Goal: Transaction & Acquisition: Subscribe to service/newsletter

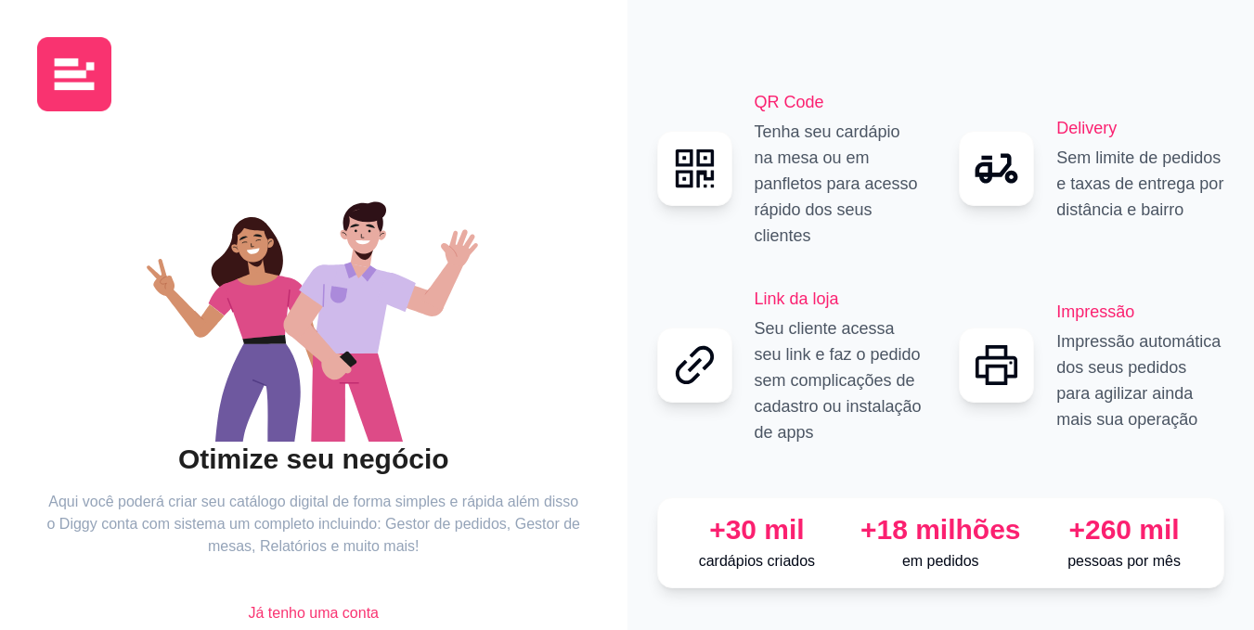
scroll to position [76, 0]
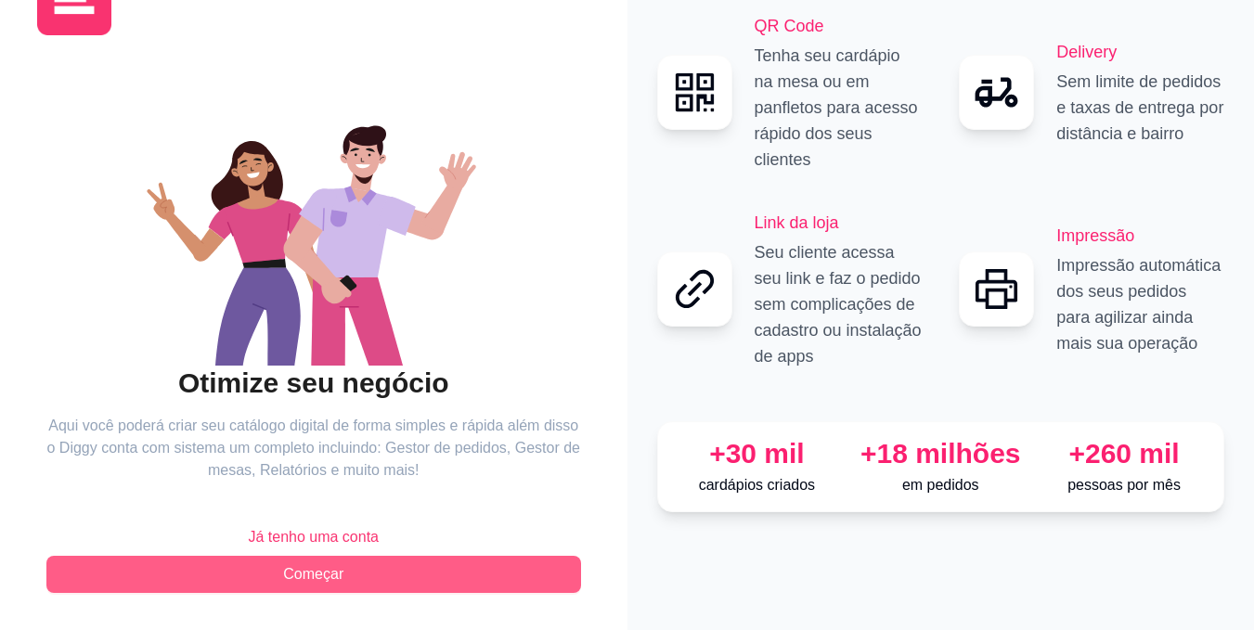
click at [347, 580] on button "Começar" at bounding box center [313, 574] width 535 height 37
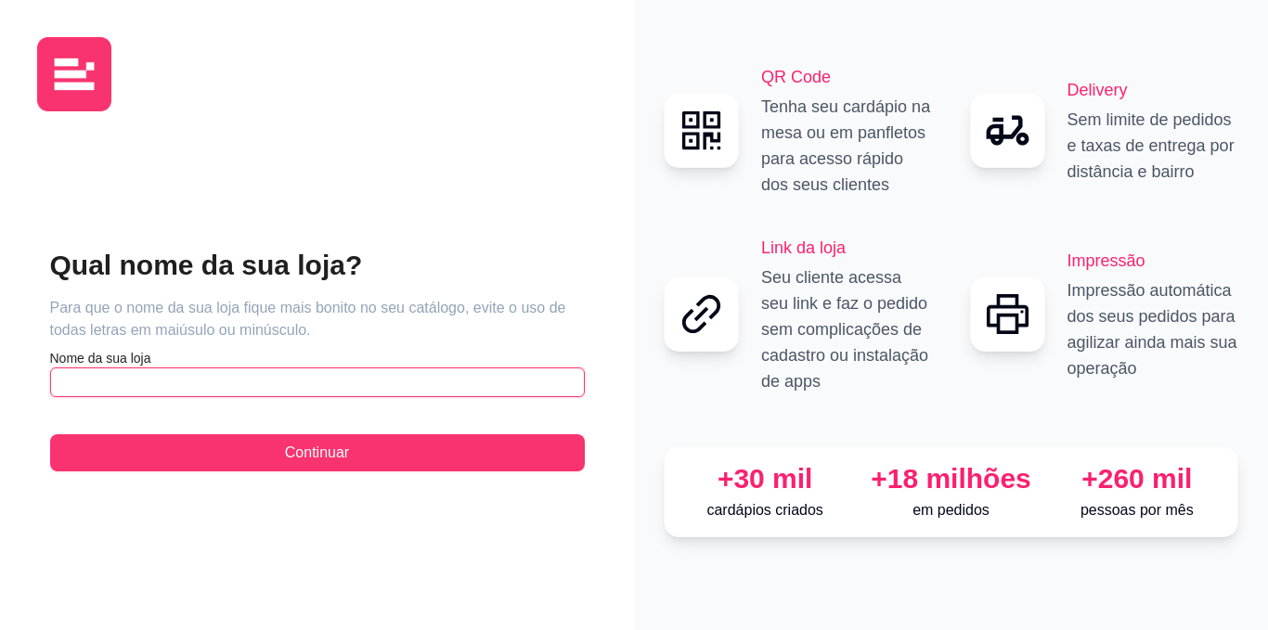
click at [250, 390] on input "text" at bounding box center [317, 382] width 535 height 30
type input "Ville Burgers"
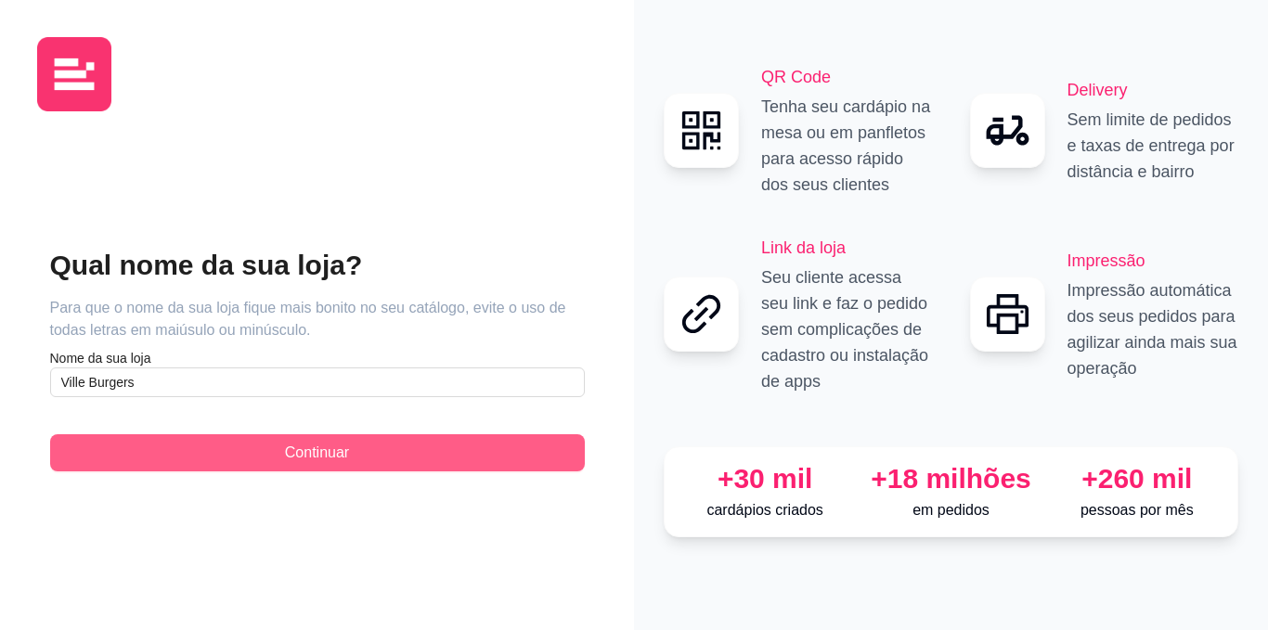
click at [330, 441] on button "Continuar" at bounding box center [317, 452] width 535 height 37
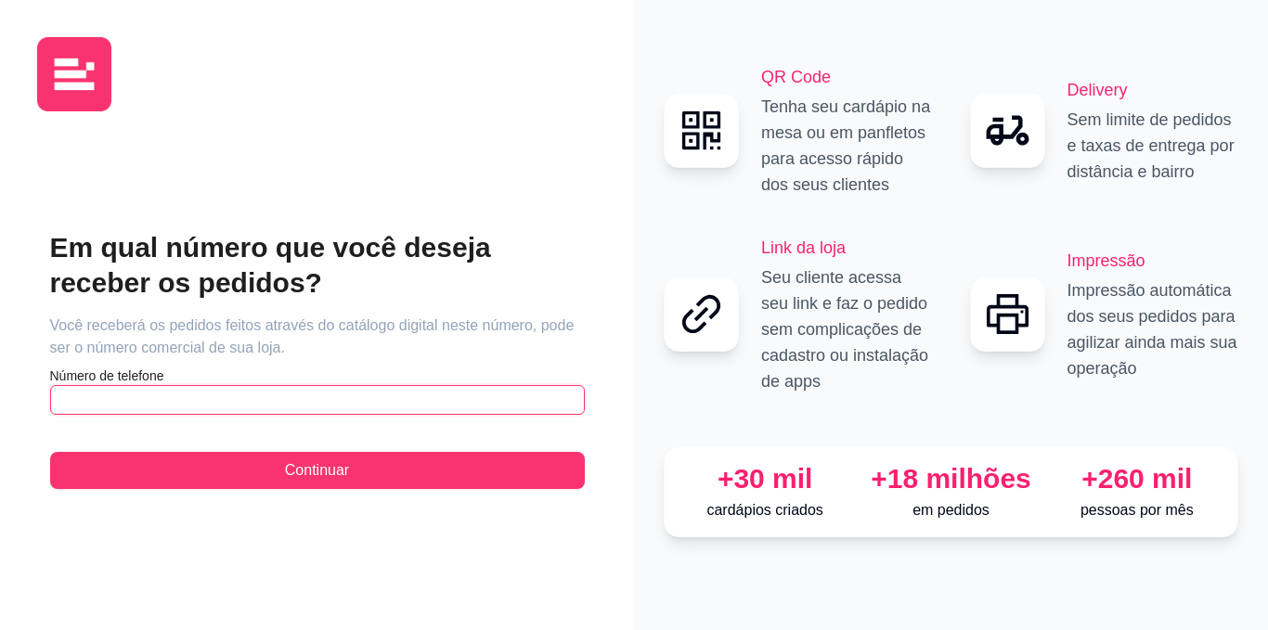
click at [372, 411] on input "text" at bounding box center [317, 400] width 535 height 30
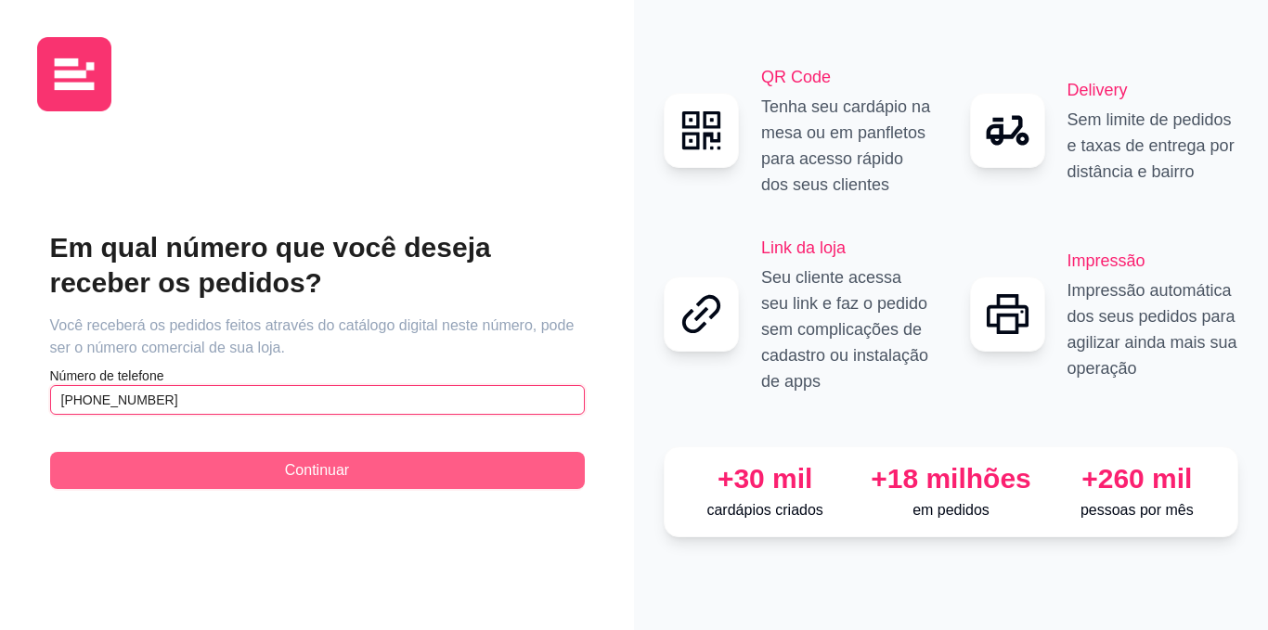
type input "(92) 9 8642-8392"
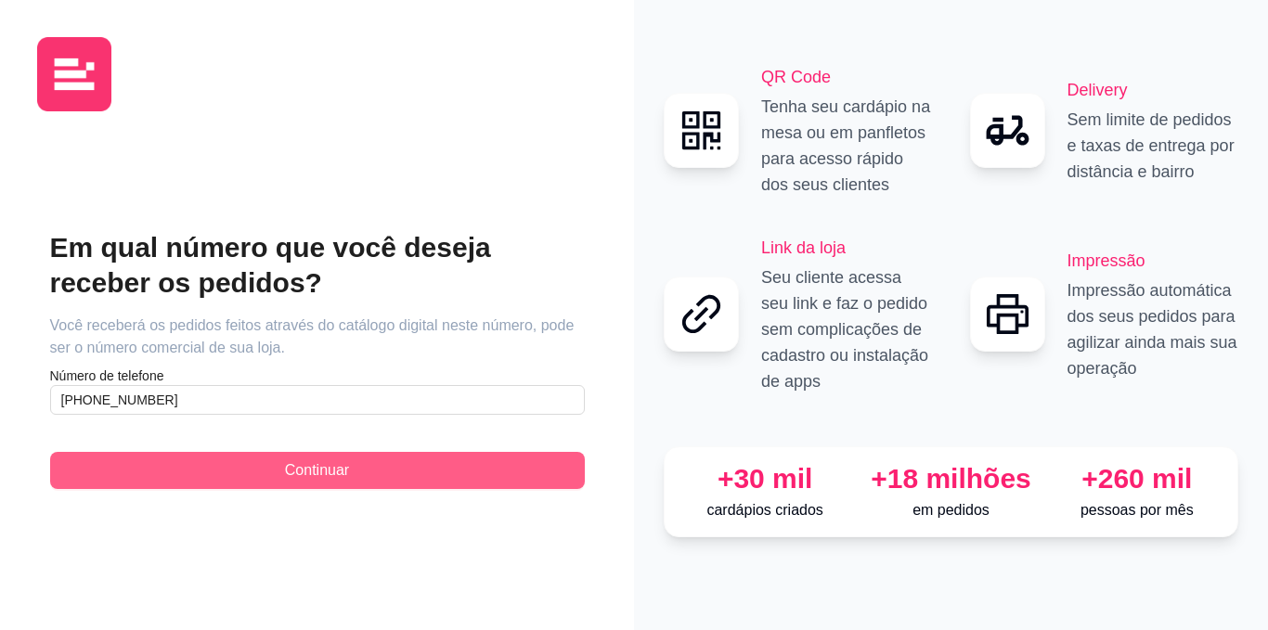
click at [370, 473] on button "Continuar" at bounding box center [317, 470] width 535 height 37
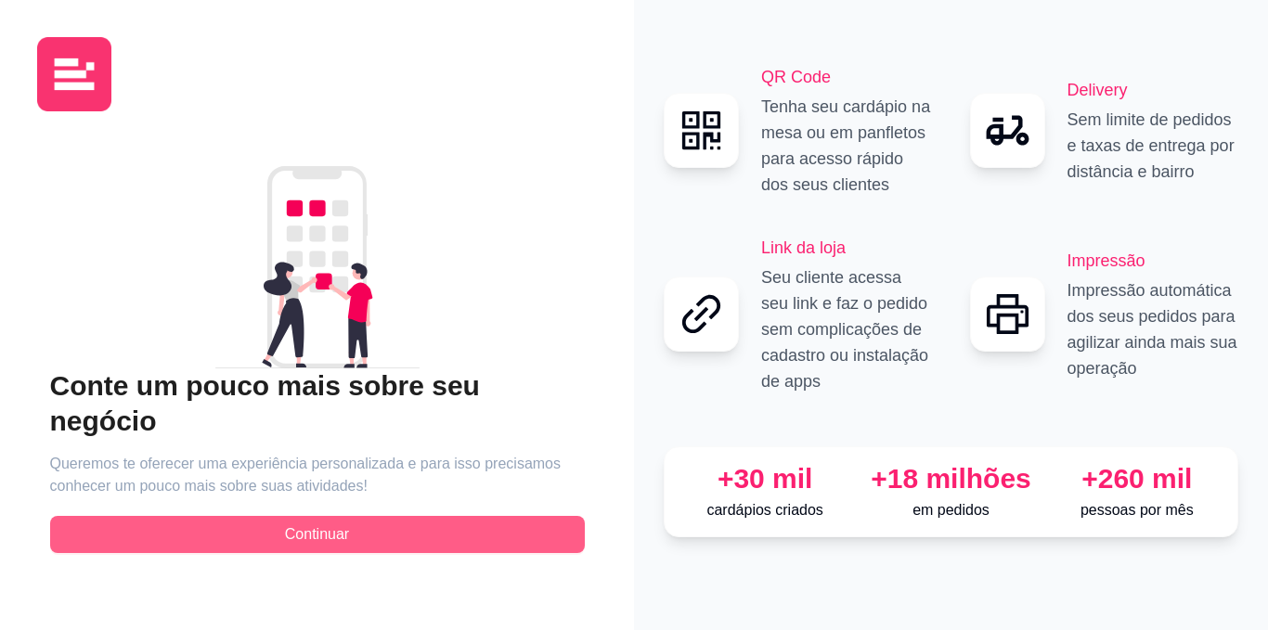
click at [443, 521] on button "Continuar" at bounding box center [317, 534] width 535 height 37
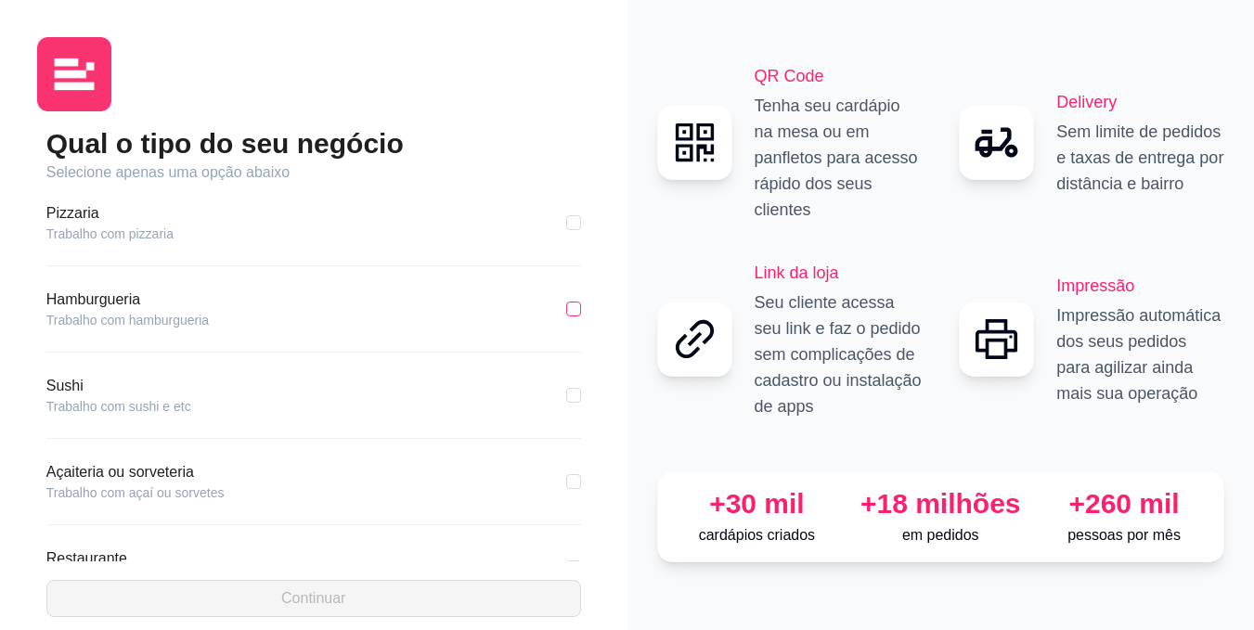
click at [566, 304] on input "checkbox" at bounding box center [573, 309] width 15 height 15
checkbox input "true"
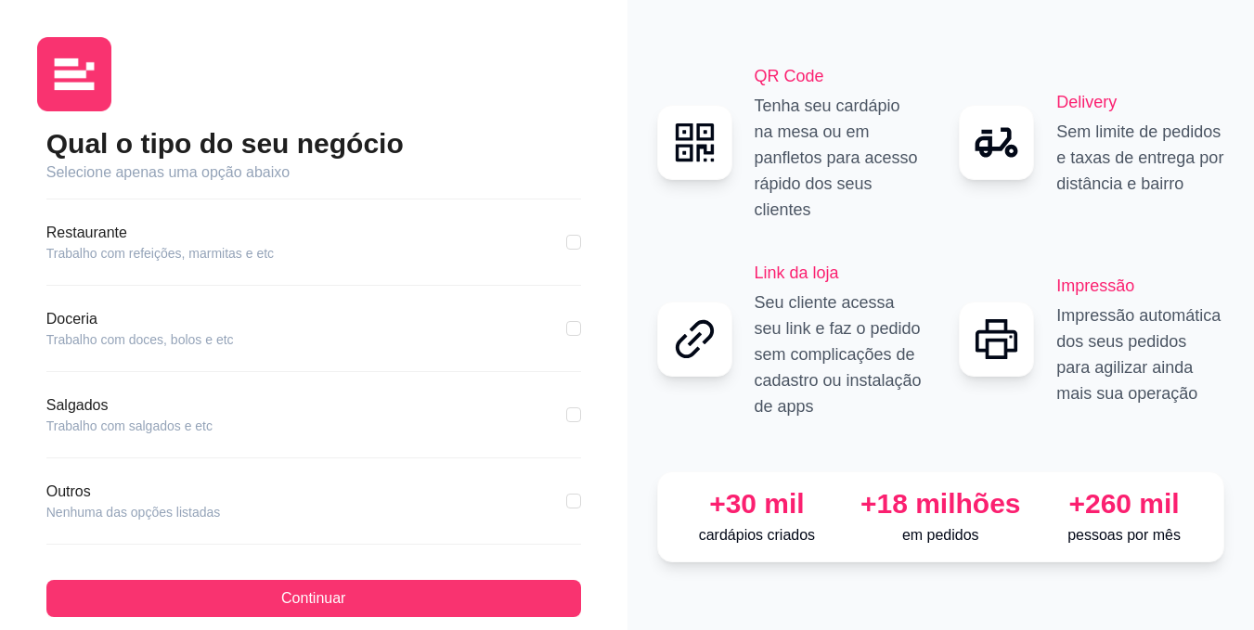
scroll to position [331, 0]
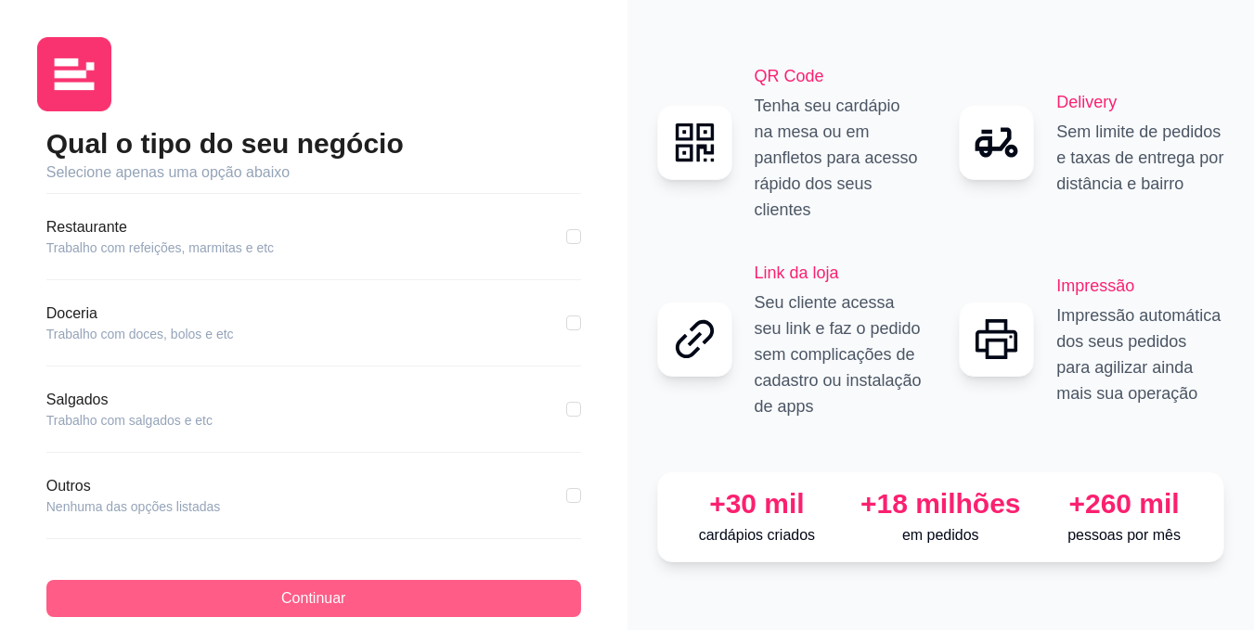
click at [277, 594] on button "Continuar" at bounding box center [313, 598] width 535 height 37
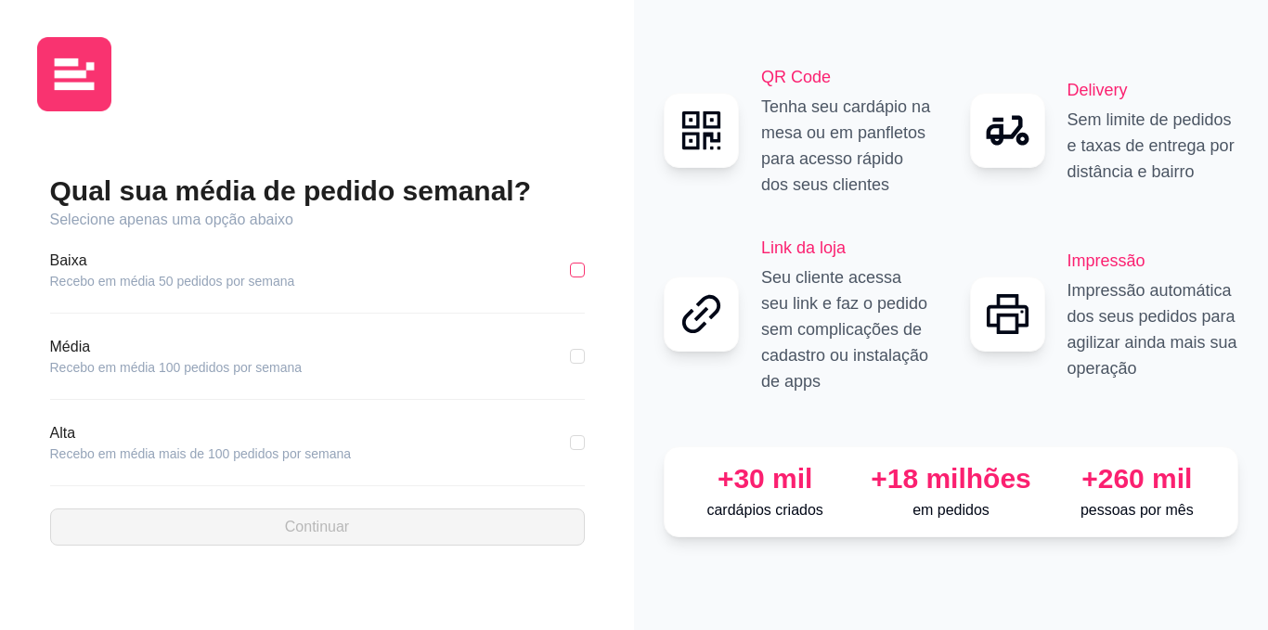
click at [577, 265] on input "checkbox" at bounding box center [577, 270] width 15 height 15
checkbox input "true"
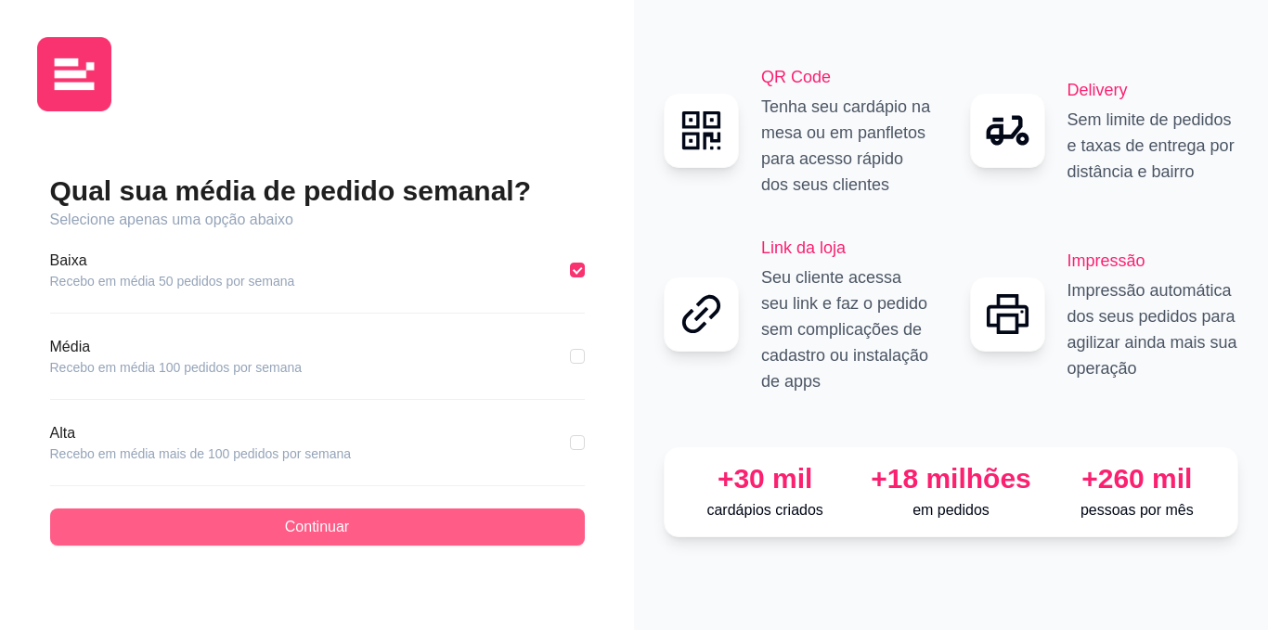
click at [415, 525] on button "Continuar" at bounding box center [317, 527] width 535 height 37
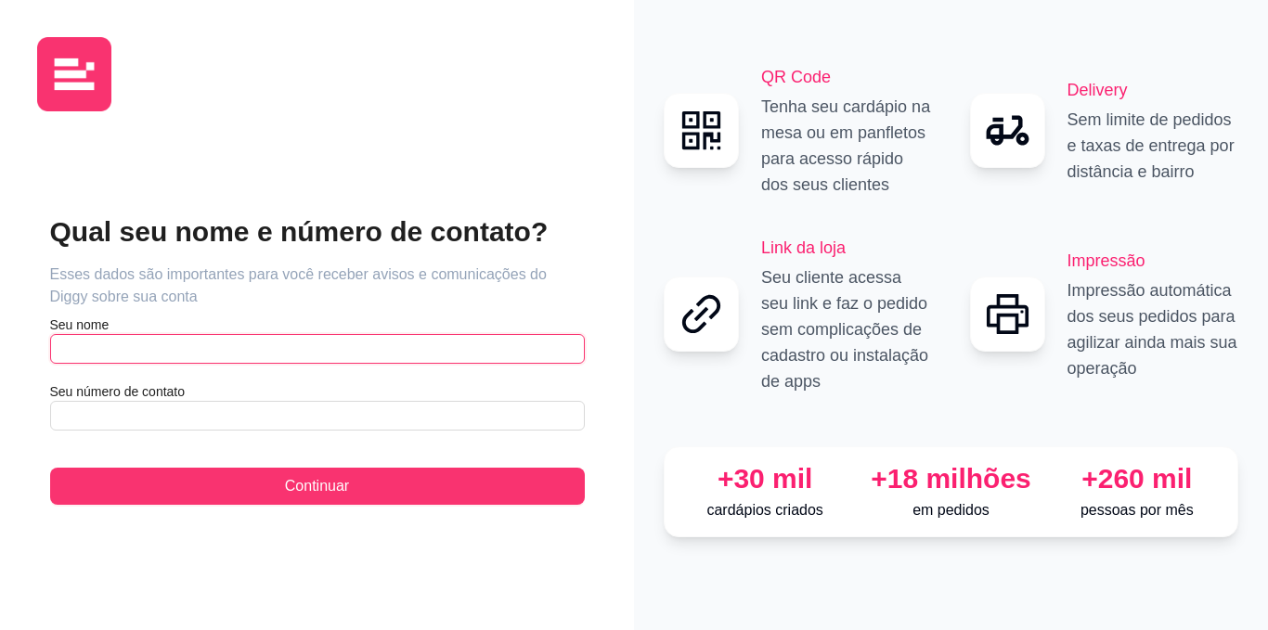
click at [229, 355] on input "text" at bounding box center [317, 349] width 535 height 30
type input "Ryan Saimon"
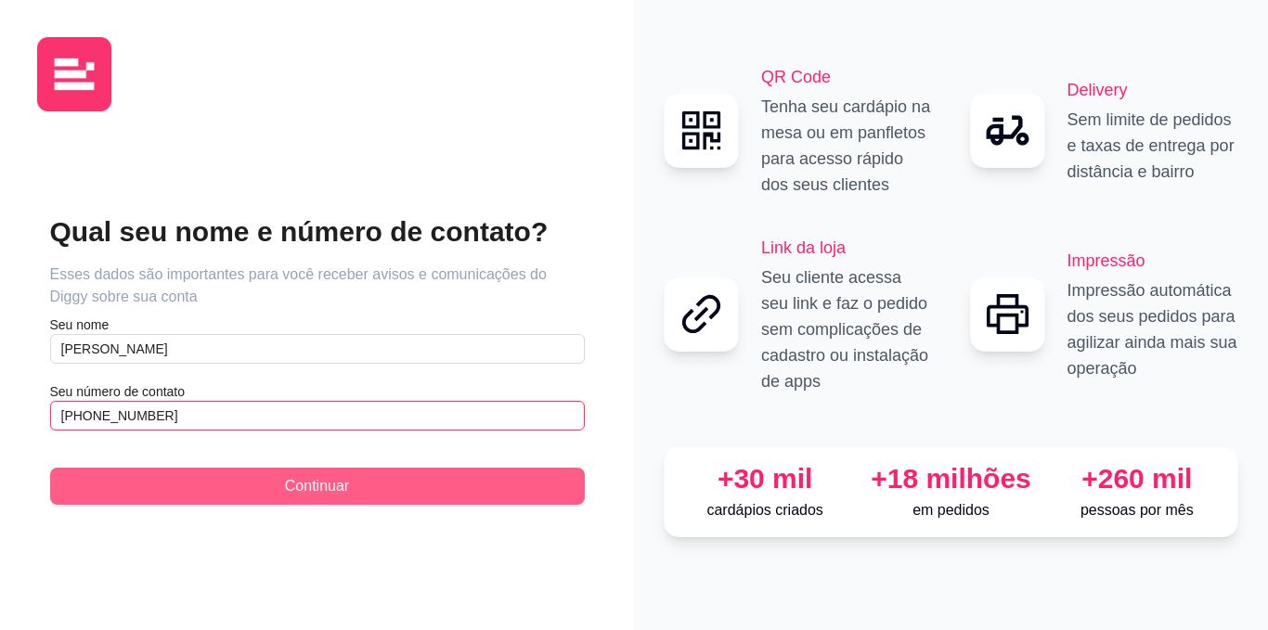
type input "(92) 9 8143-4162"
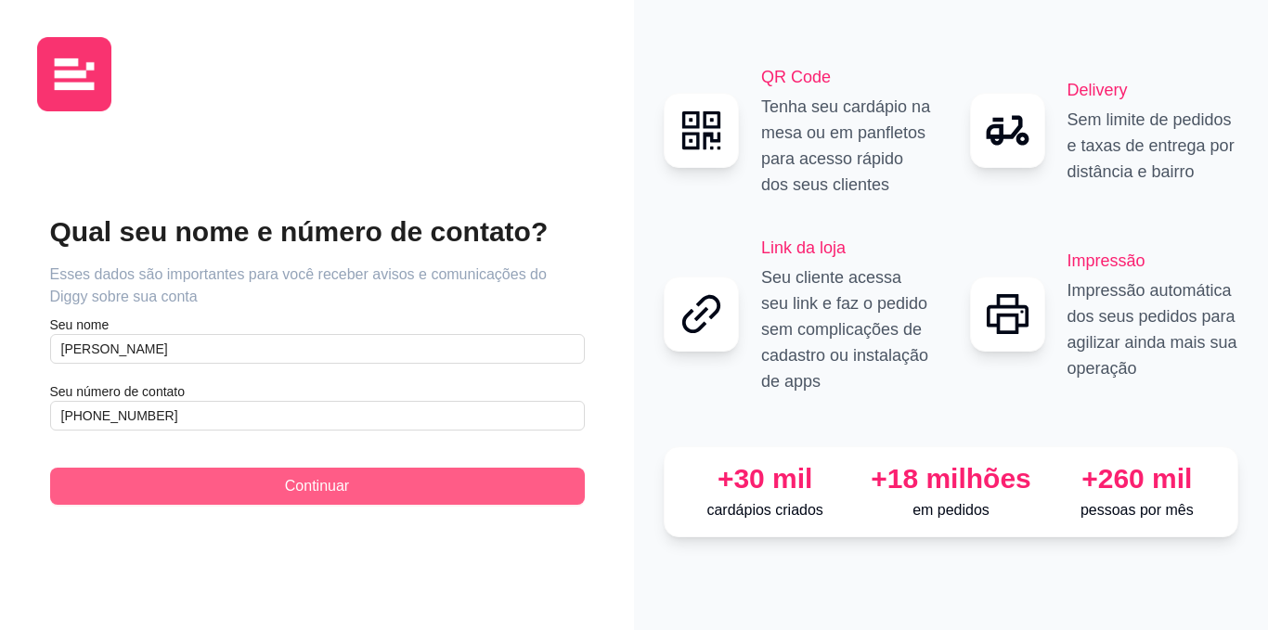
click at [334, 483] on span "Continuar" at bounding box center [317, 486] width 64 height 22
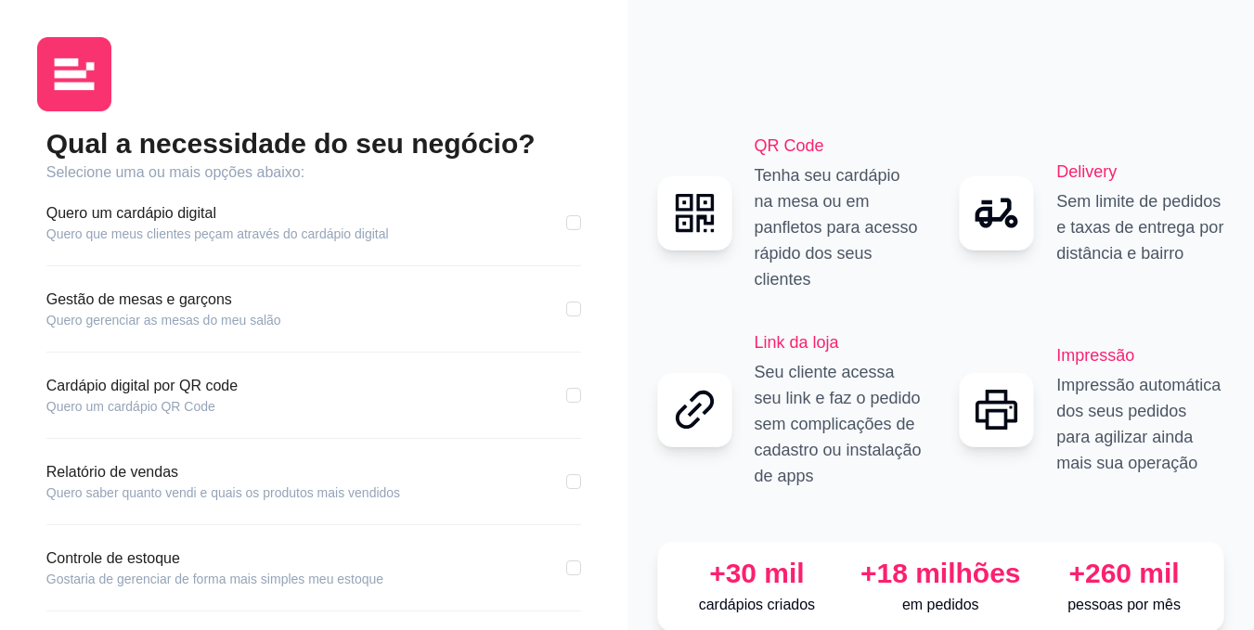
scroll to position [96, 0]
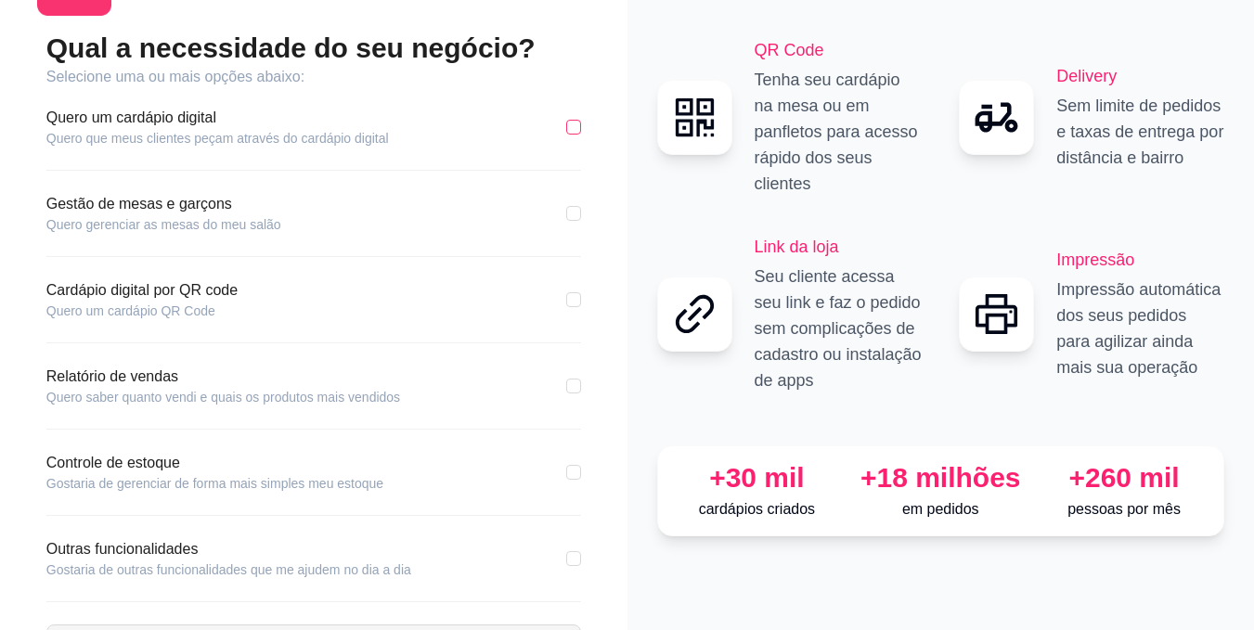
click at [579, 134] on input "checkbox" at bounding box center [573, 127] width 15 height 15
checkbox input "true"
click at [579, 380] on input "checkbox" at bounding box center [573, 386] width 15 height 15
checkbox input "true"
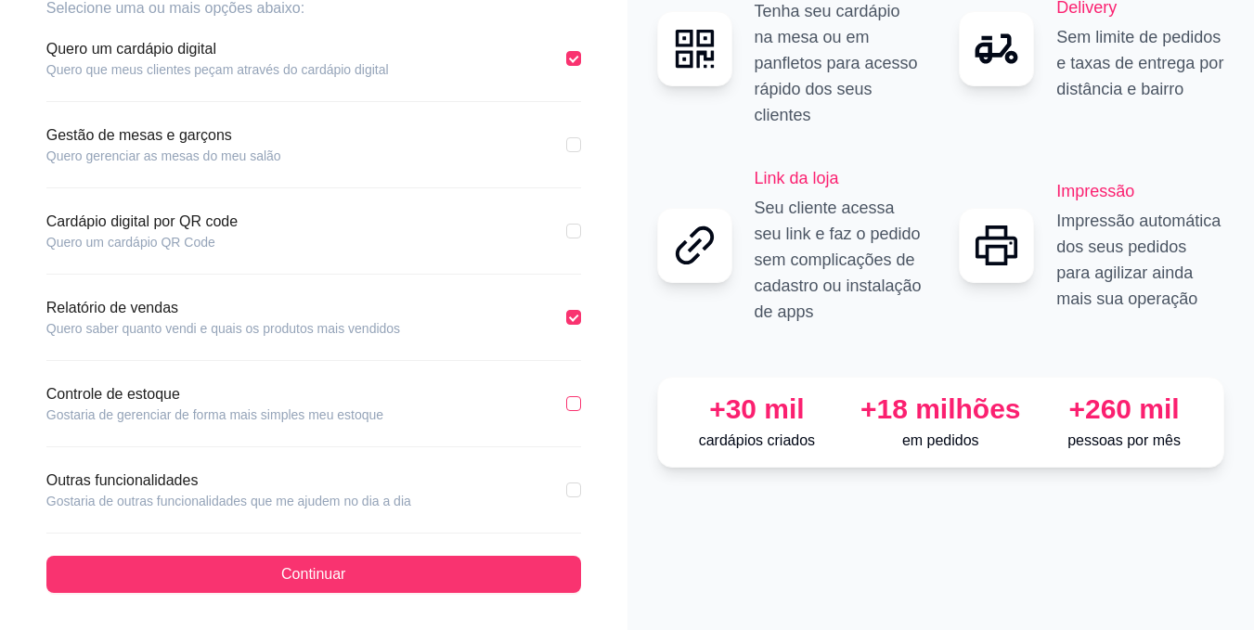
click at [570, 404] on input "checkbox" at bounding box center [573, 403] width 15 height 15
checkbox input "true"
click at [574, 486] on input "checkbox" at bounding box center [573, 490] width 15 height 15
checkbox input "true"
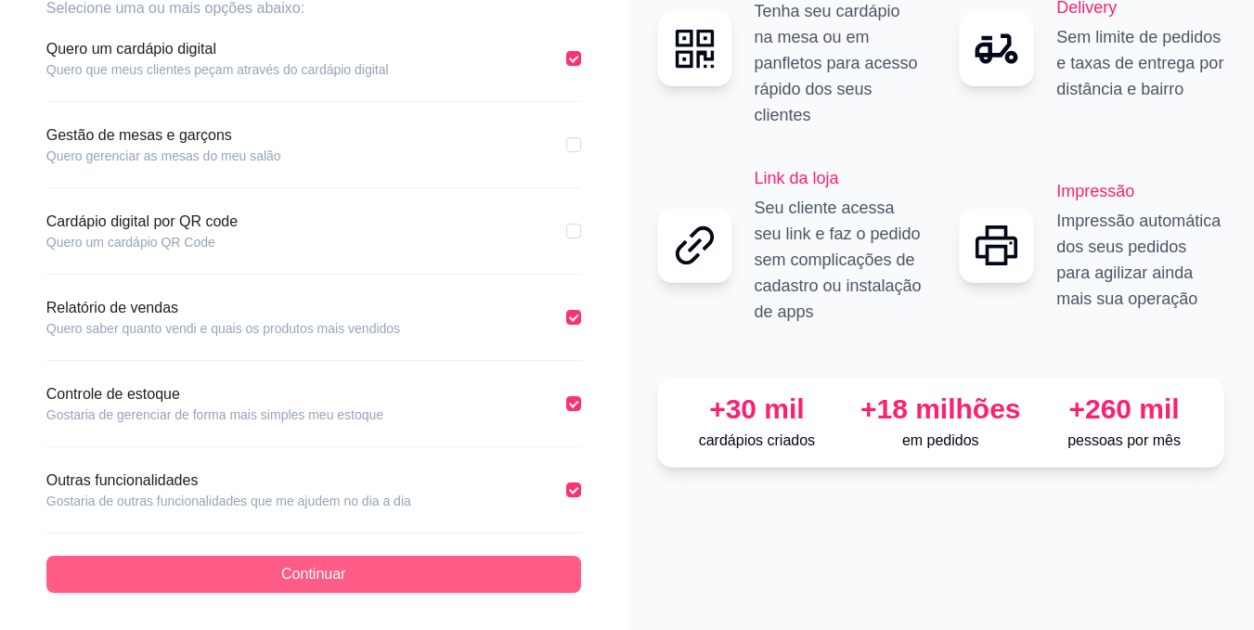
click at [482, 582] on button "Continuar" at bounding box center [313, 574] width 535 height 37
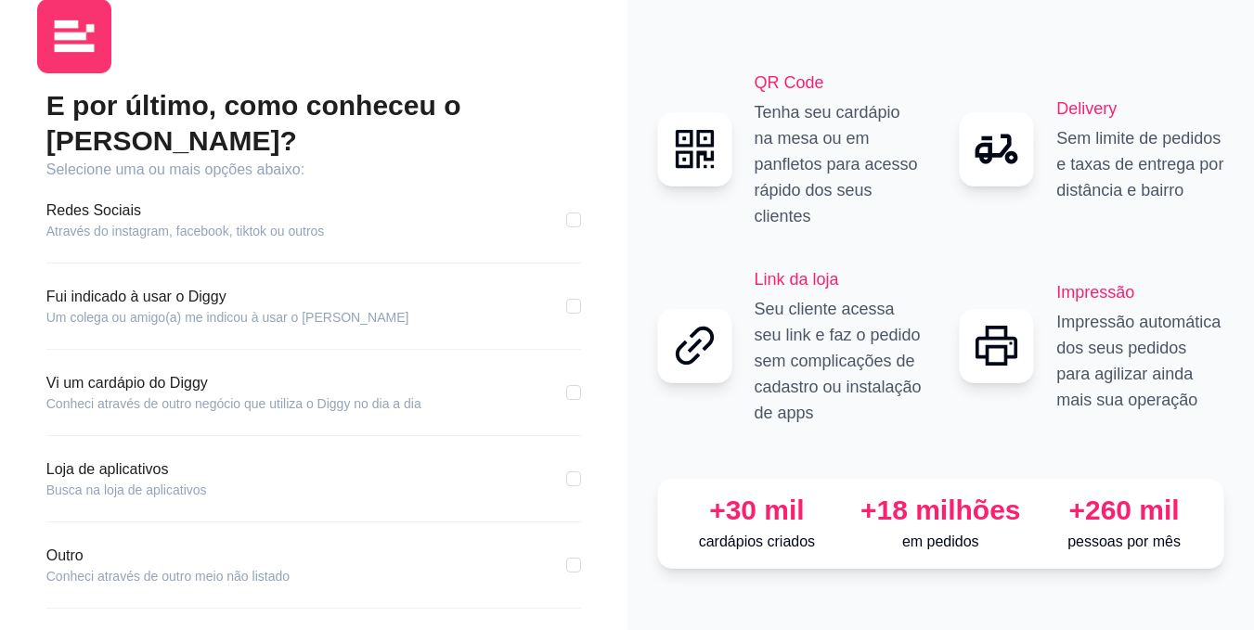
scroll to position [78, 0]
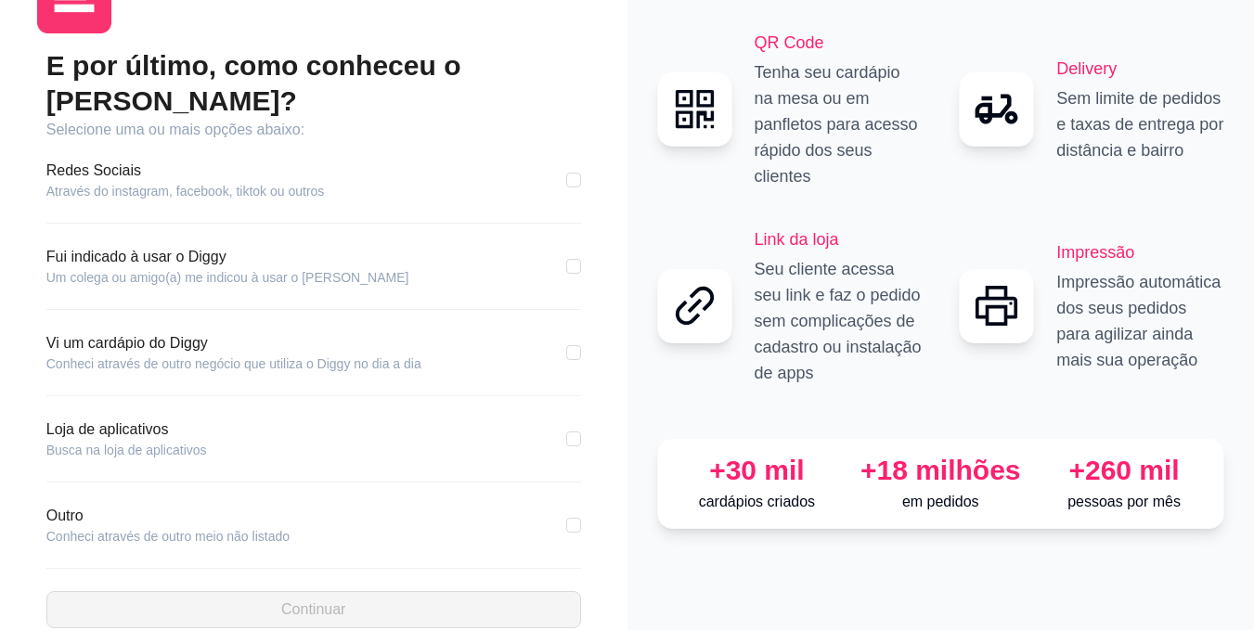
click at [490, 164] on div "Redes Sociais Através do instagram, facebook, tiktok ou outros" at bounding box center [313, 180] width 535 height 41
click at [570, 432] on input "checkbox" at bounding box center [573, 439] width 15 height 15
checkbox input "true"
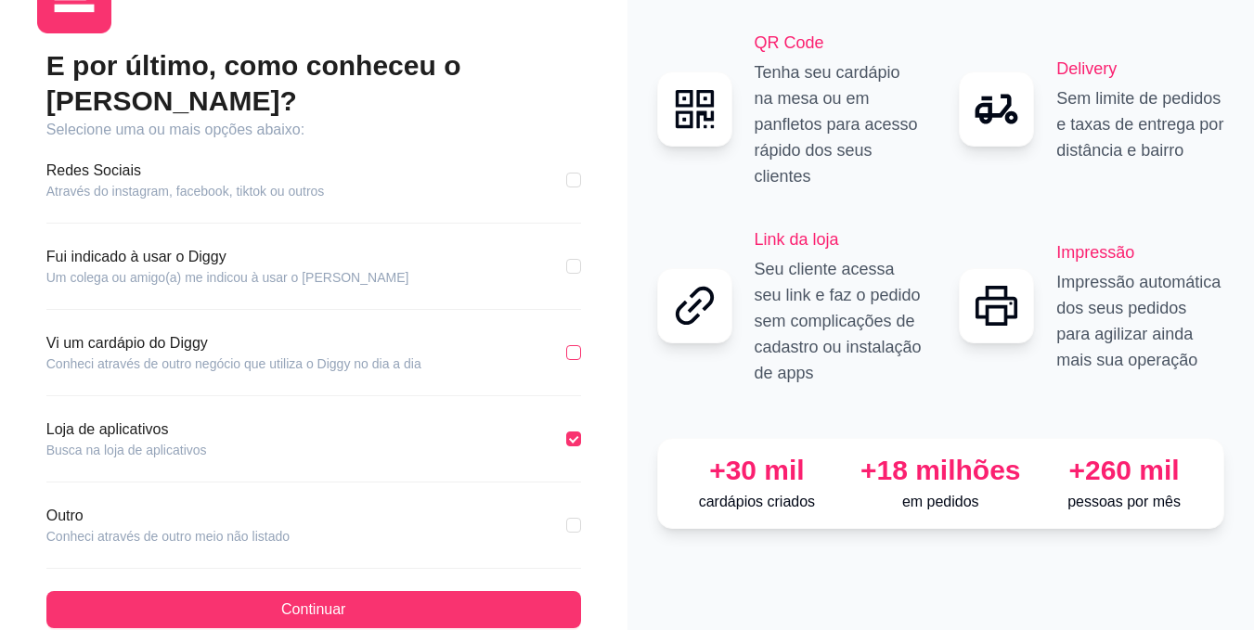
click at [577, 345] on input "checkbox" at bounding box center [573, 352] width 15 height 15
checkbox input "true"
checkbox input "false"
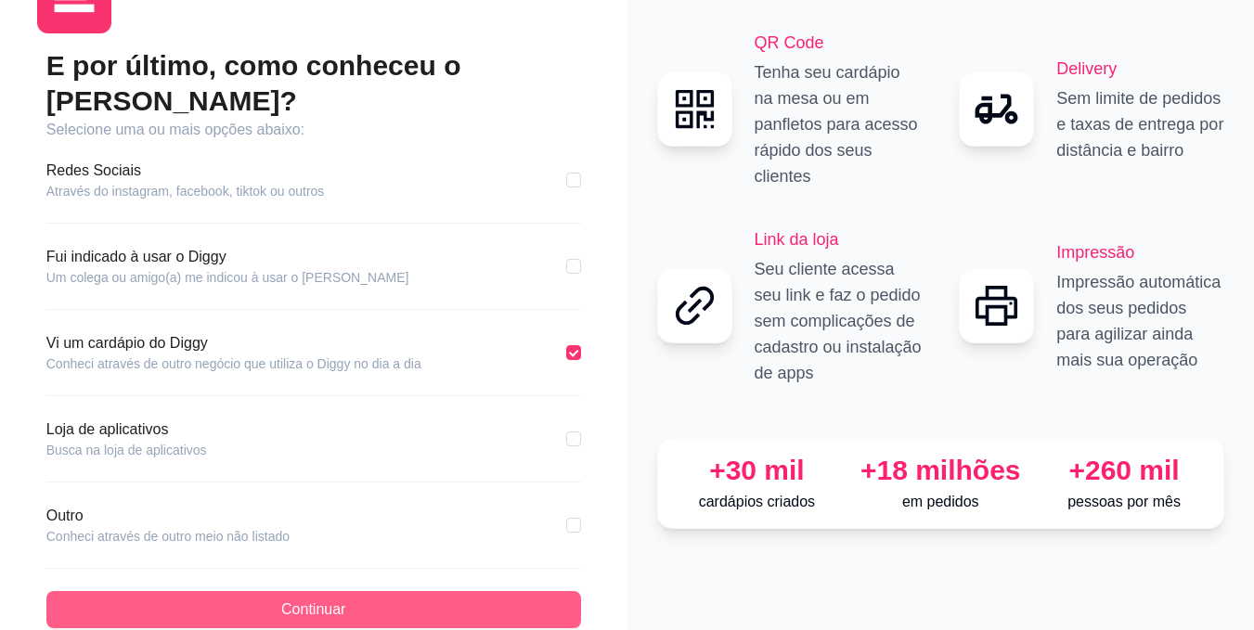
click at [411, 591] on button "Continuar" at bounding box center [313, 609] width 535 height 37
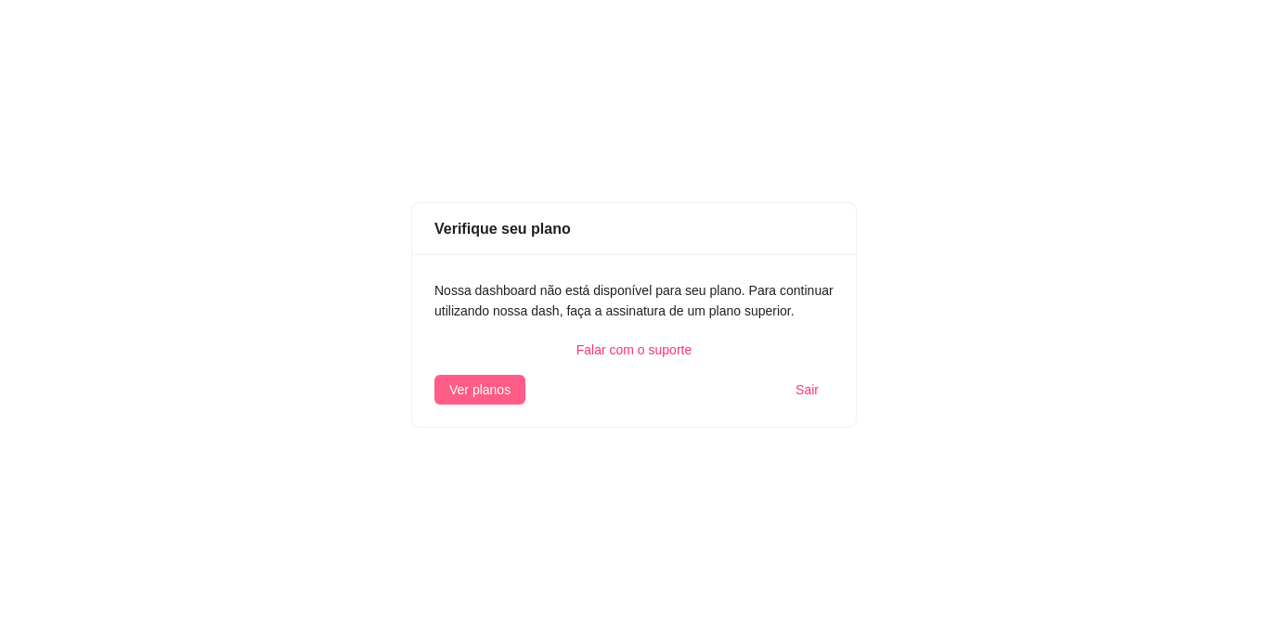
click at [494, 390] on span "Ver planos" at bounding box center [479, 390] width 61 height 20
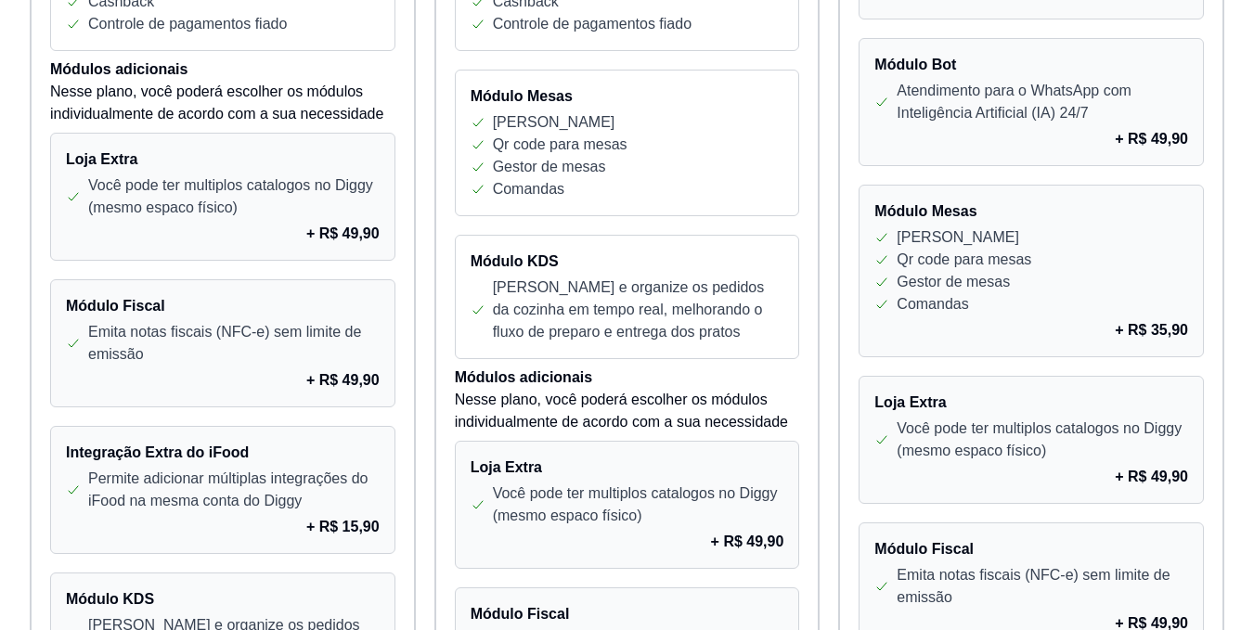
scroll to position [1024, 0]
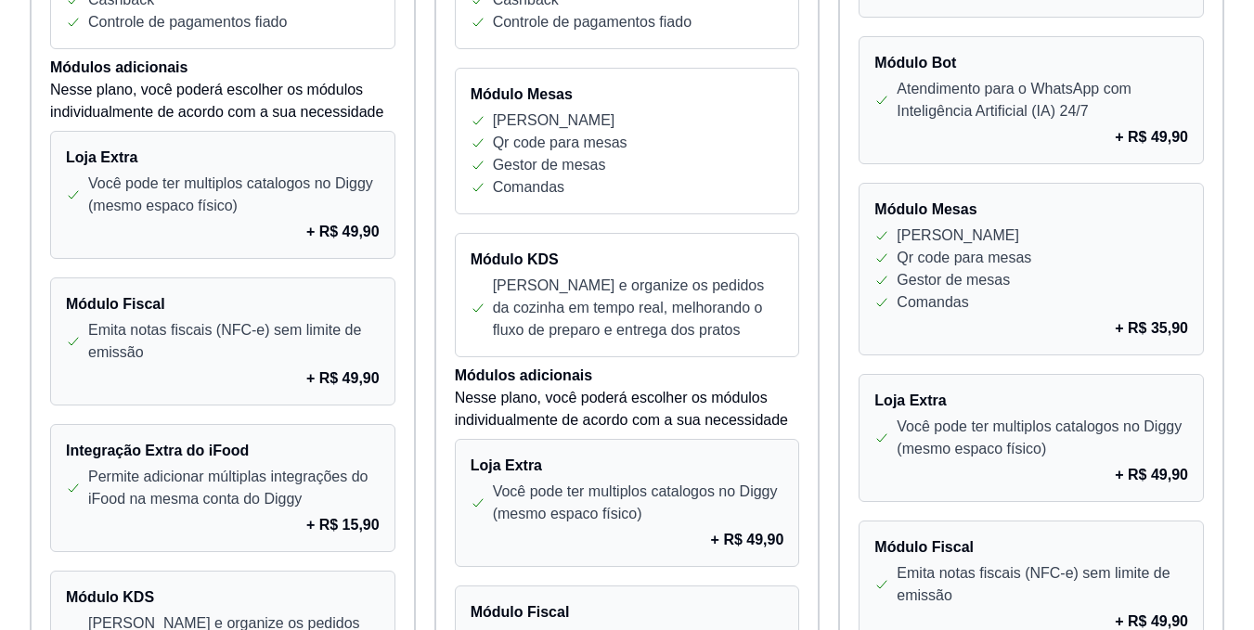
click at [1020, 227] on div "[PERSON_NAME]" at bounding box center [1031, 236] width 314 height 22
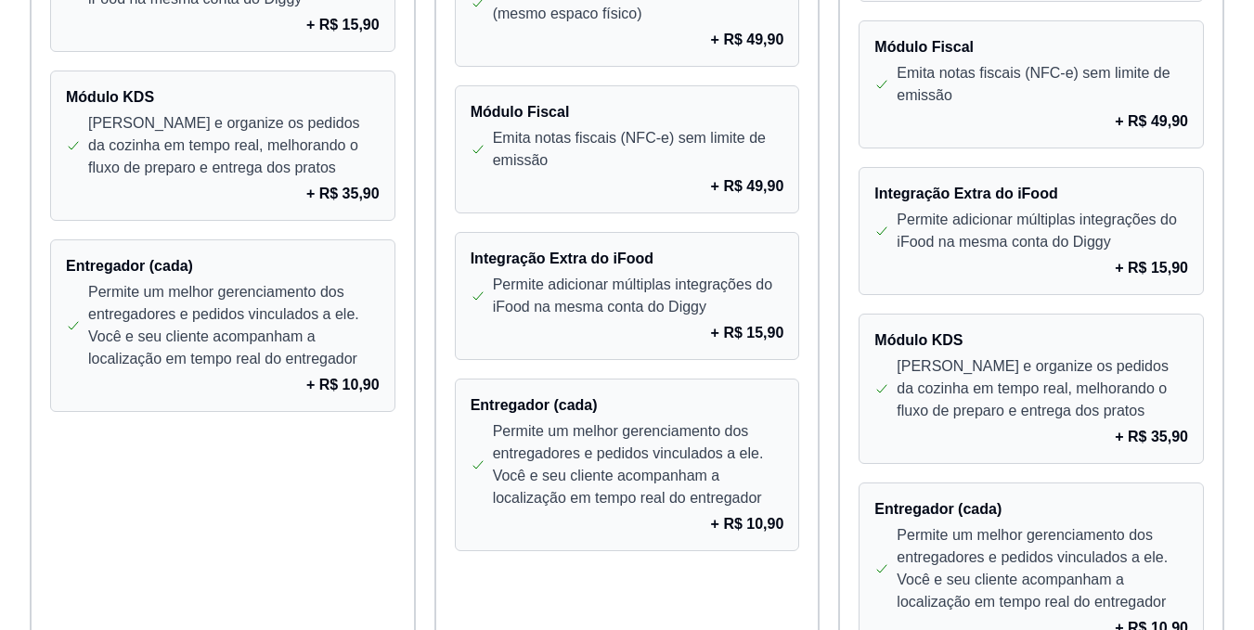
scroll to position [1714, 0]
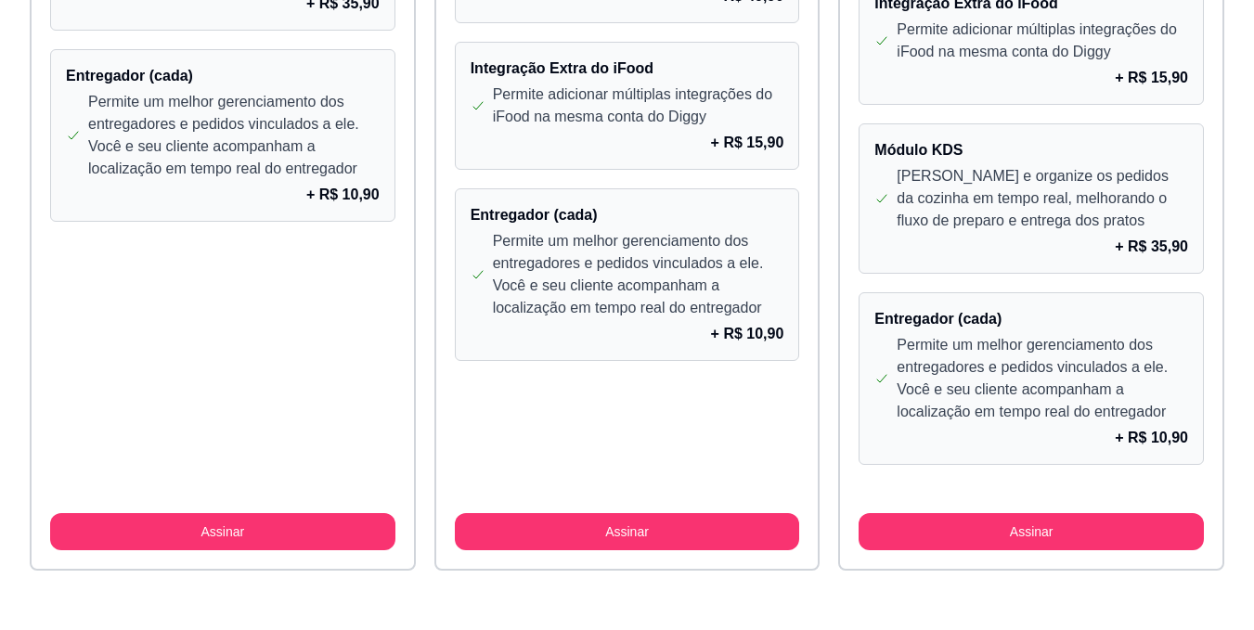
click at [998, 311] on h4 "Entregador (cada)" at bounding box center [1031, 319] width 314 height 22
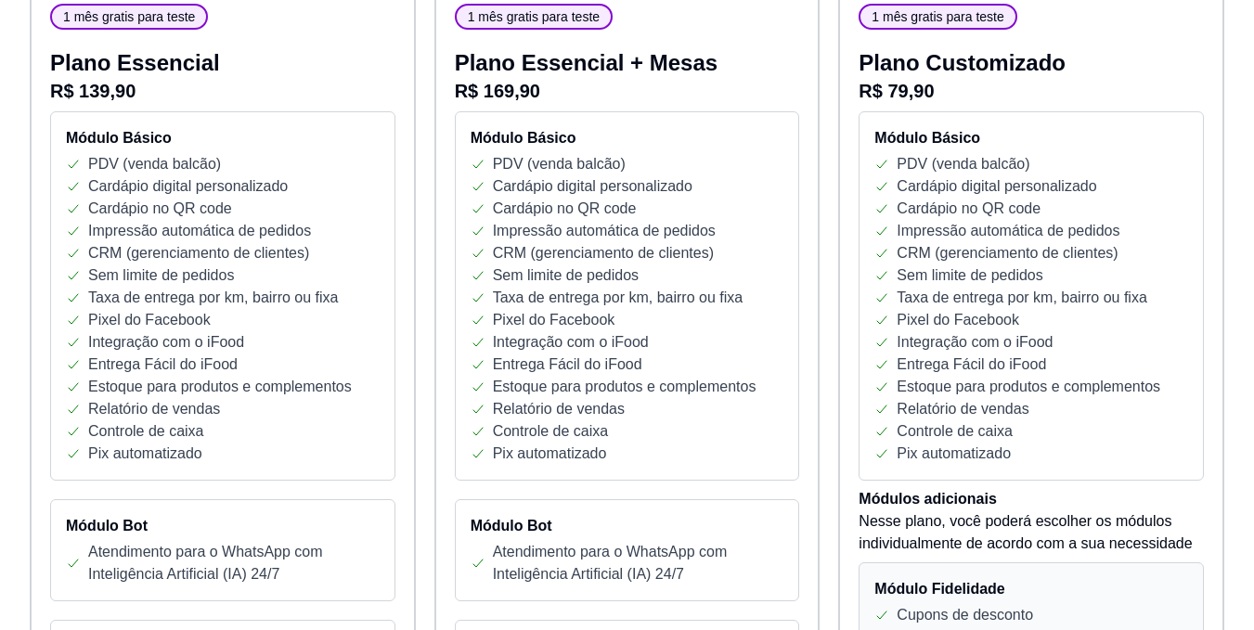
scroll to position [0, 0]
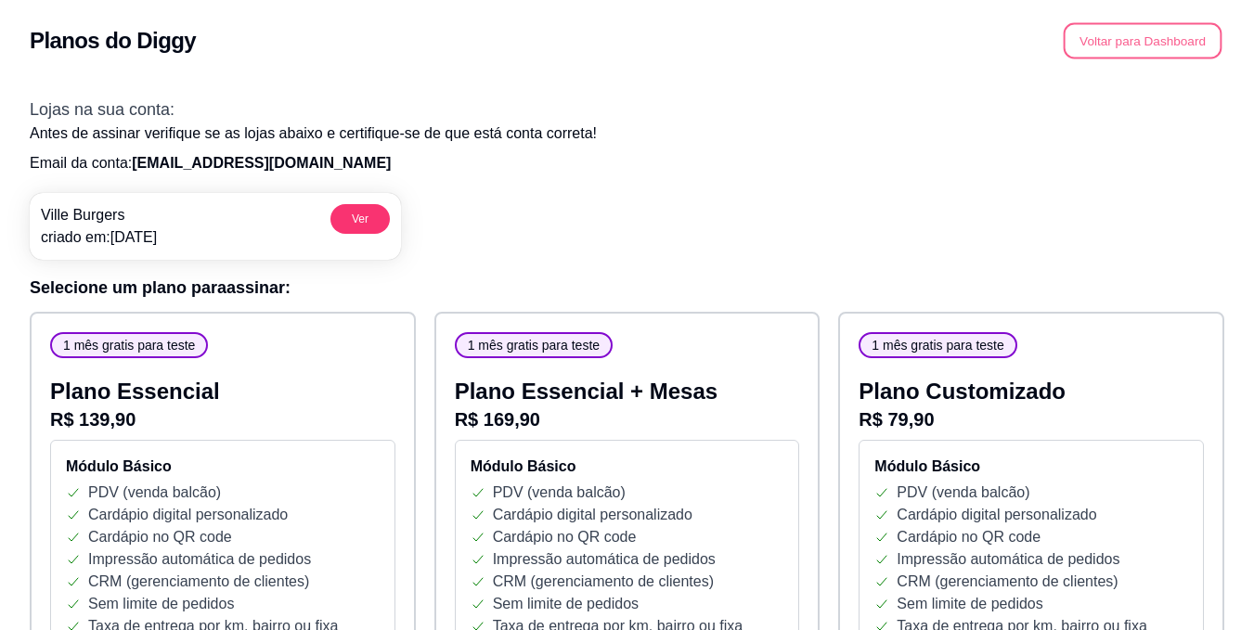
click at [1146, 32] on button "Voltar para Dashboard" at bounding box center [1142, 41] width 159 height 36
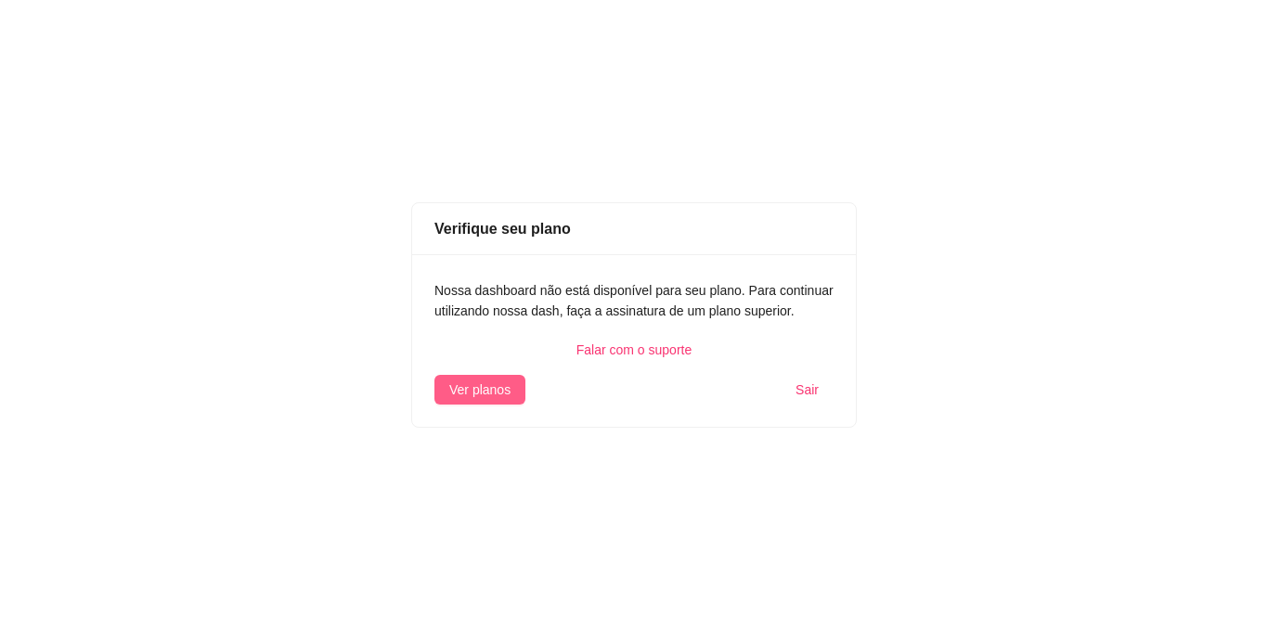
click at [490, 384] on span "Ver planos" at bounding box center [479, 390] width 61 height 20
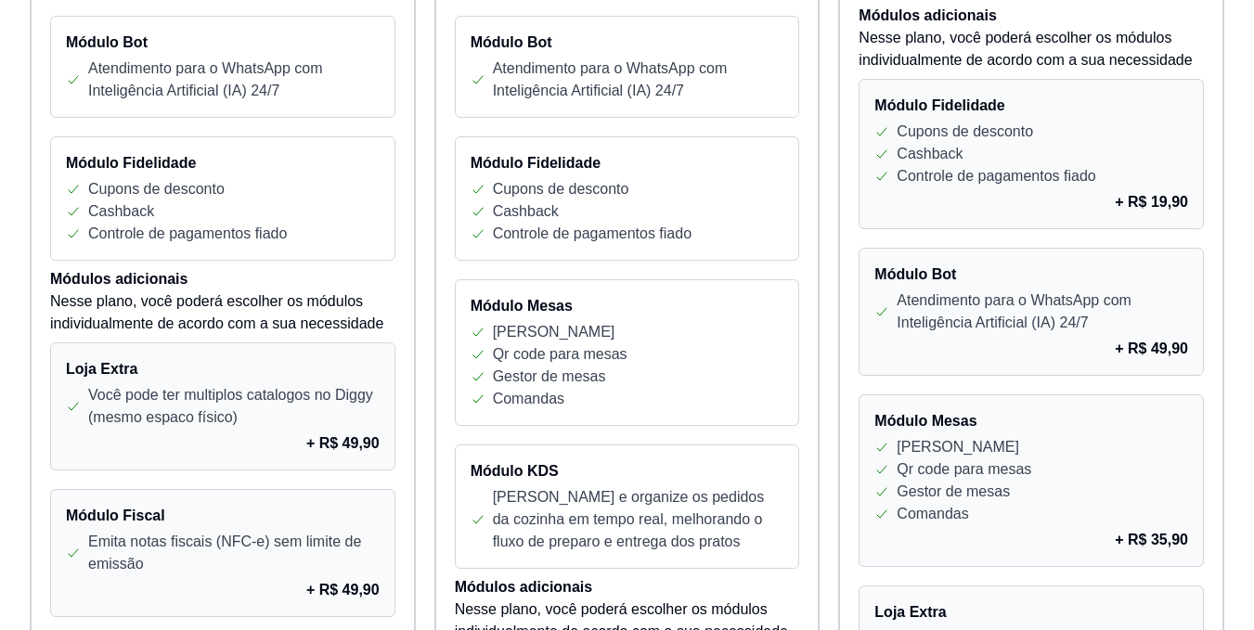
scroll to position [813, 0]
click at [1023, 141] on p "Cupons de desconto" at bounding box center [964, 131] width 136 height 22
click at [1091, 158] on div "Cashback" at bounding box center [1031, 153] width 314 height 22
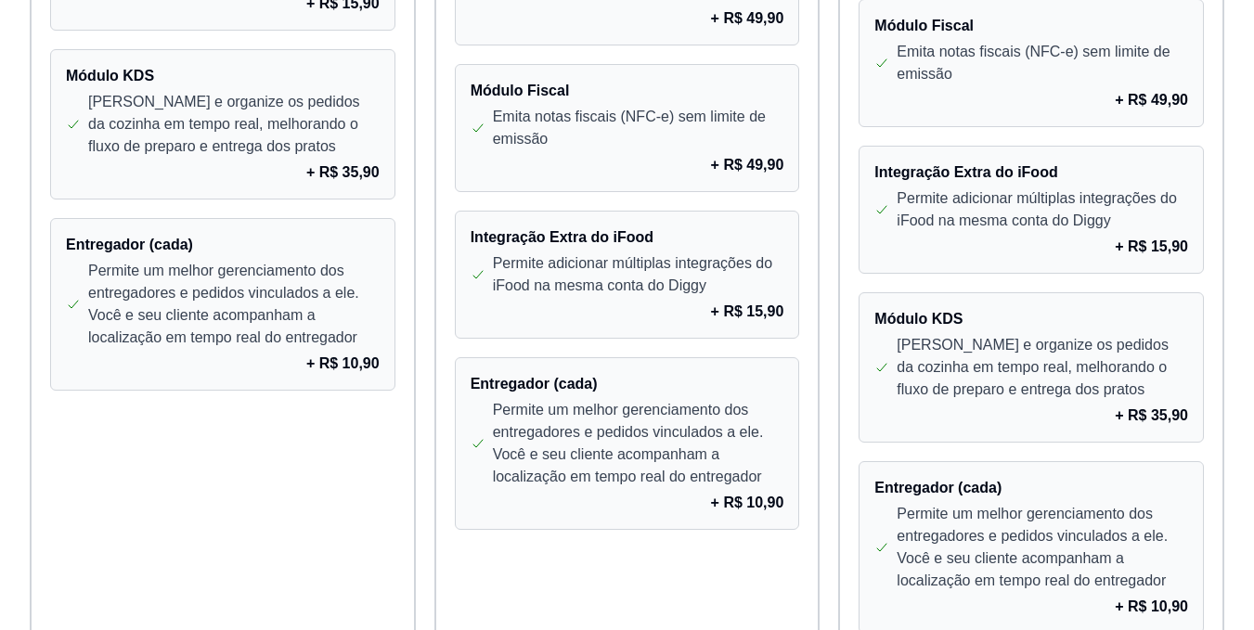
scroll to position [1714, 0]
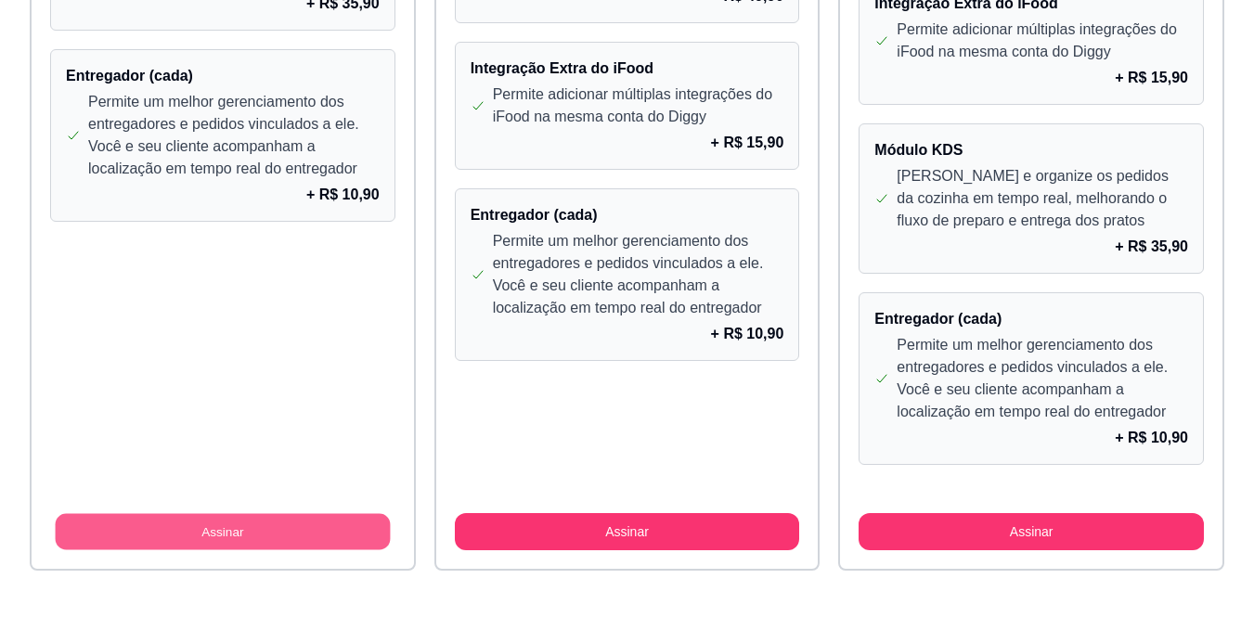
click at [250, 531] on button "Assinar" at bounding box center [223, 532] width 335 height 36
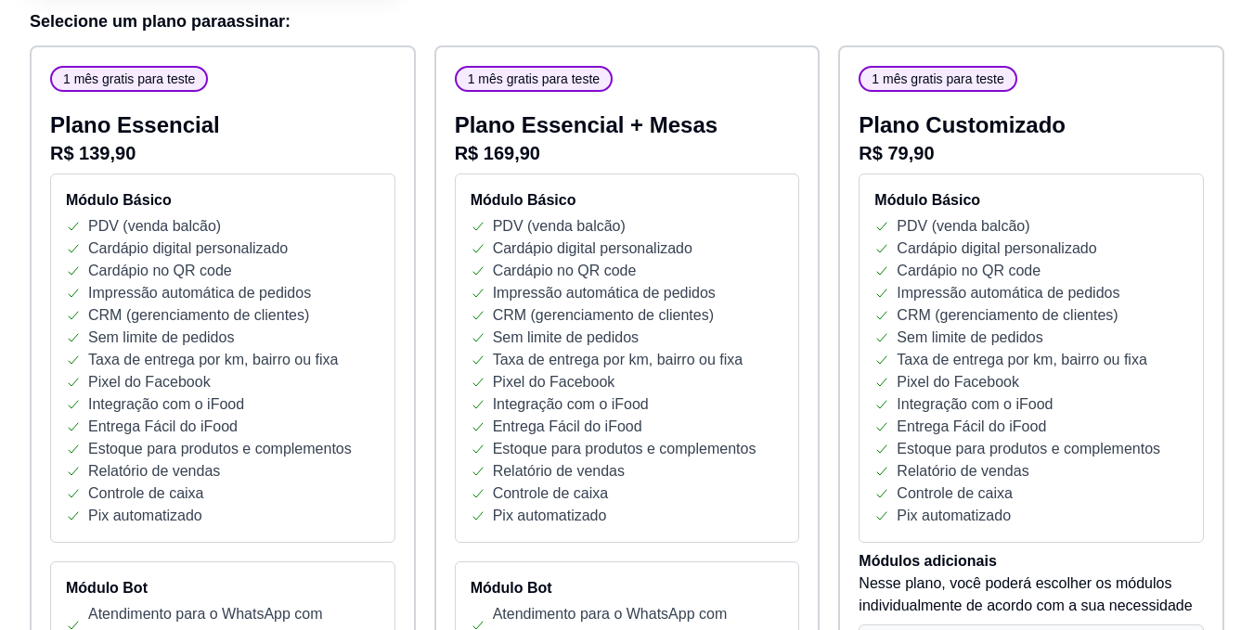
scroll to position [265, 0]
